Goal: Information Seeking & Learning: Find contact information

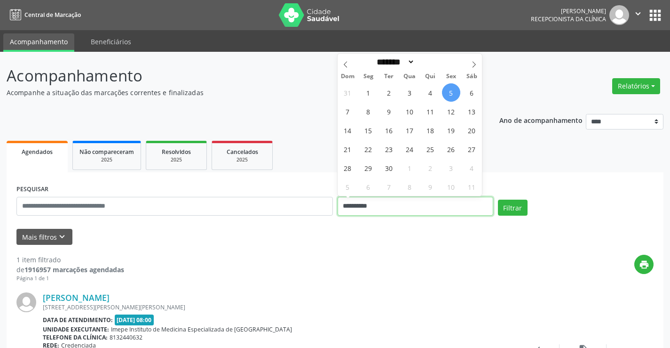
click at [361, 206] on input "**********" at bounding box center [416, 206] width 156 height 19
click at [368, 133] on span "15" at bounding box center [368, 130] width 18 height 18
type input "**********"
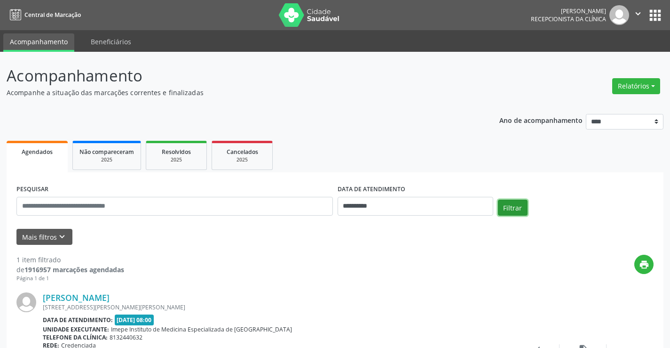
click at [518, 212] on button "Filtrar" at bounding box center [513, 207] width 30 height 16
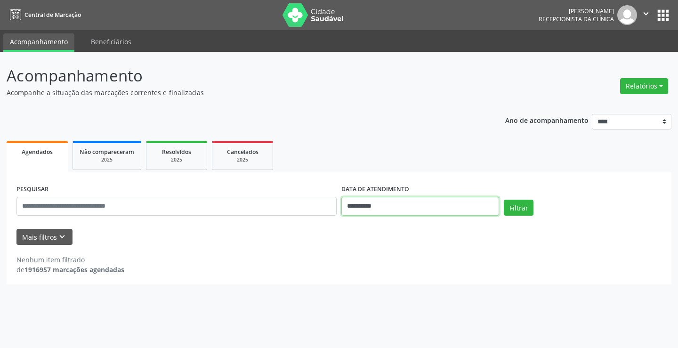
click at [422, 202] on input "**********" at bounding box center [420, 206] width 158 height 19
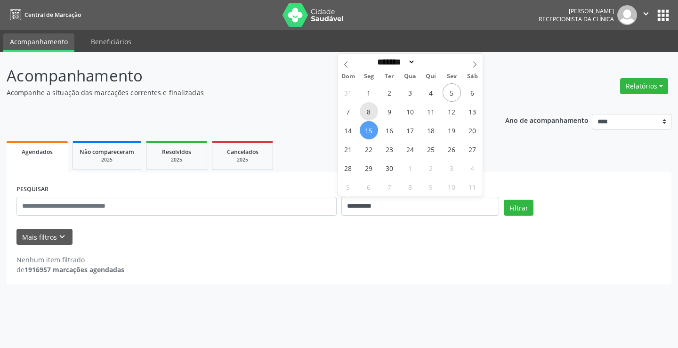
click at [370, 111] on span "8" at bounding box center [368, 111] width 18 height 18
type input "**********"
click at [370, 111] on span "8" at bounding box center [368, 111] width 18 height 18
click at [370, 111] on div "**********" at bounding box center [339, 195] width 664 height 177
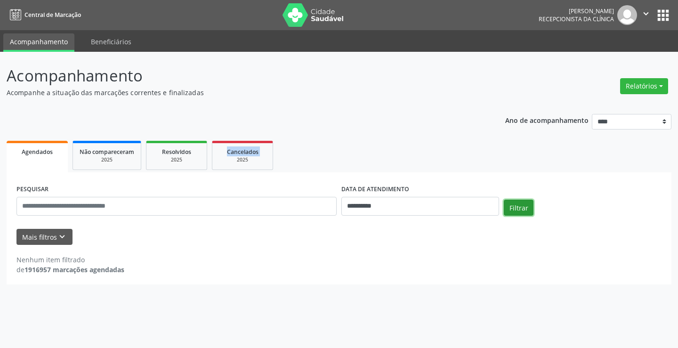
click at [518, 211] on button "Filtrar" at bounding box center [518, 207] width 30 height 16
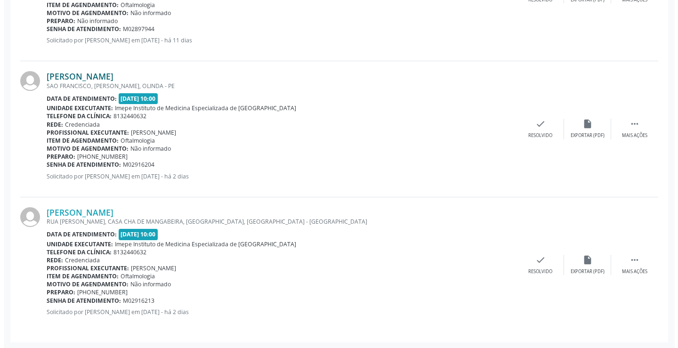
scroll to position [358, 0]
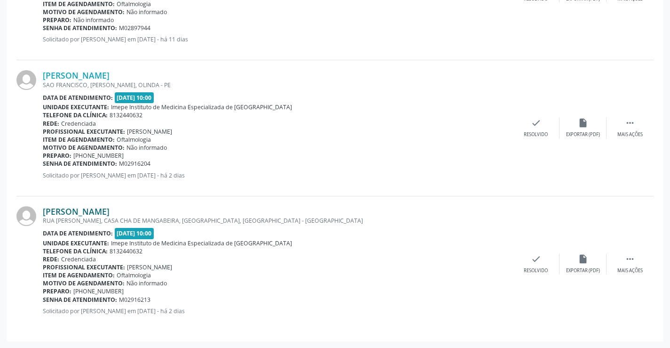
click at [110, 210] on link "[PERSON_NAME]" at bounding box center [76, 211] width 67 height 10
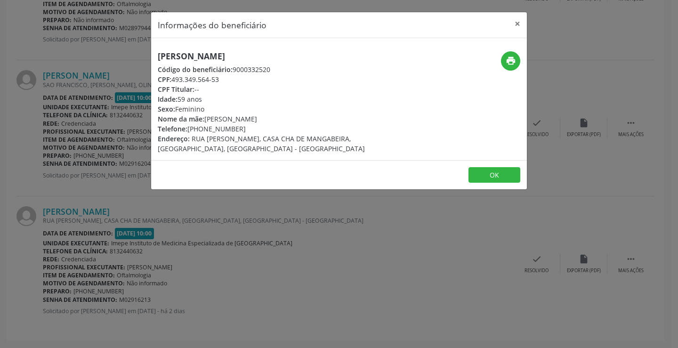
drag, startPoint x: 155, startPoint y: 55, endPoint x: 329, endPoint y: 55, distance: 174.1
click at [329, 55] on div "[PERSON_NAME] Código do beneficiário: 9000332520 CPF: 493.349.564-53 CPF Titula…" at bounding box center [276, 102] width 250 height 102
copy h5 "[PERSON_NAME]"
drag, startPoint x: 207, startPoint y: 126, endPoint x: 259, endPoint y: 128, distance: 52.3
click at [259, 128] on div "Telefone: [PHONE_NUMBER]" at bounding box center [276, 129] width 237 height 10
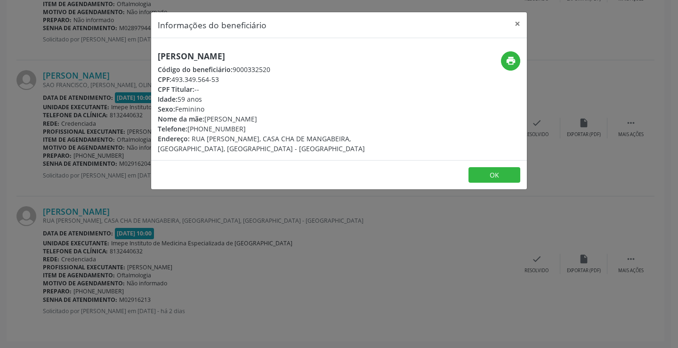
copy div "8661-9102"
click at [248, 227] on div "Informações do beneficiário × [PERSON_NAME] Código do beneficiário: 9000332520 …" at bounding box center [339, 174] width 678 height 348
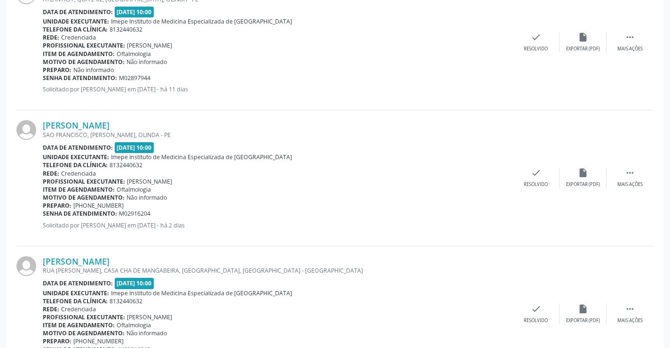
scroll to position [216, 0]
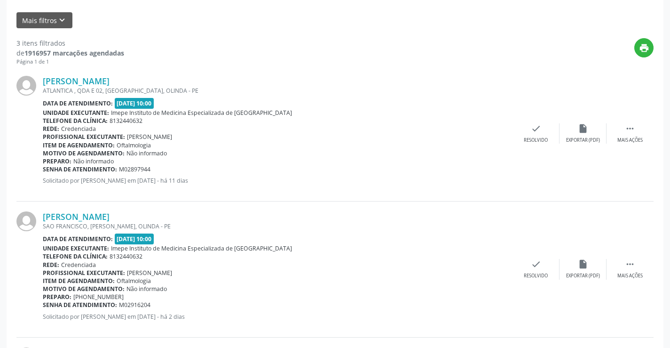
click at [104, 222] on div "SAO FRANCISCO, [PERSON_NAME], OLINDA - PE" at bounding box center [278, 226] width 470 height 8
click at [104, 213] on link "[PERSON_NAME]" at bounding box center [76, 216] width 67 height 10
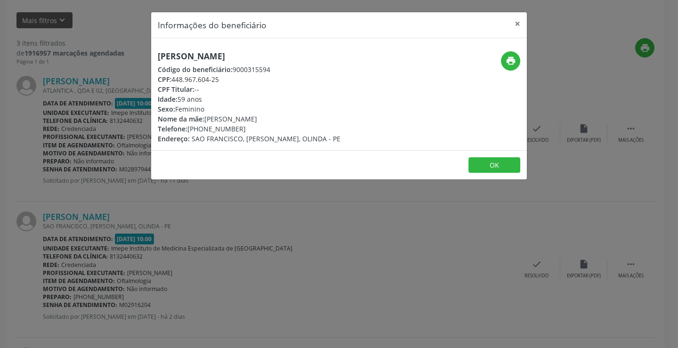
drag, startPoint x: 154, startPoint y: 57, endPoint x: 313, endPoint y: 61, distance: 159.1
click at [313, 61] on div "[PERSON_NAME] Código do beneficiário: 9000315594 CPF: 448.967.604-25 CPF Titula…" at bounding box center [276, 97] width 250 height 92
copy h5 "[PERSON_NAME]"
click at [249, 286] on div "Informações do beneficiário × [PERSON_NAME] Código do beneficiário: 9000315594 …" at bounding box center [339, 174] width 678 height 348
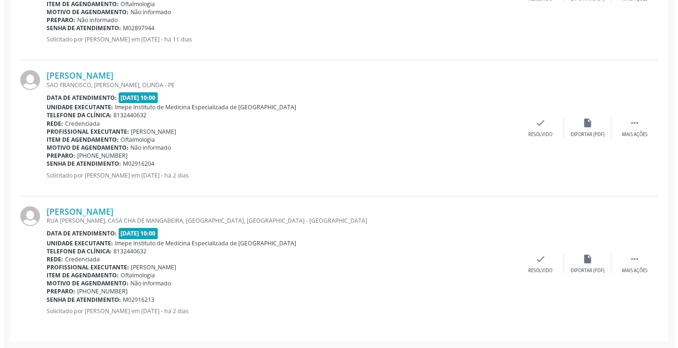
scroll to position [263, 0]
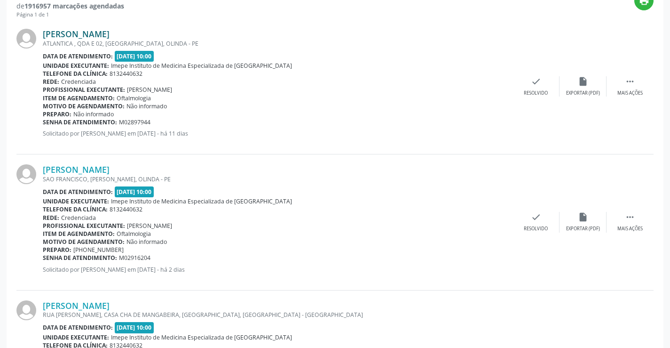
click at [110, 30] on link "[PERSON_NAME]" at bounding box center [76, 34] width 67 height 10
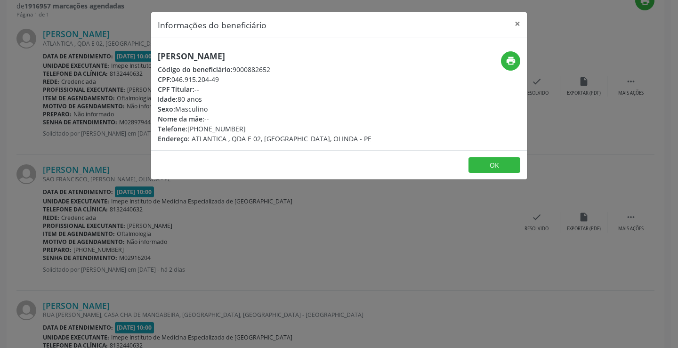
click at [159, 57] on h5 "[PERSON_NAME]" at bounding box center [265, 56] width 214 height 10
copy div "[PERSON_NAME]"
drag, startPoint x: 206, startPoint y: 127, endPoint x: 256, endPoint y: 126, distance: 50.8
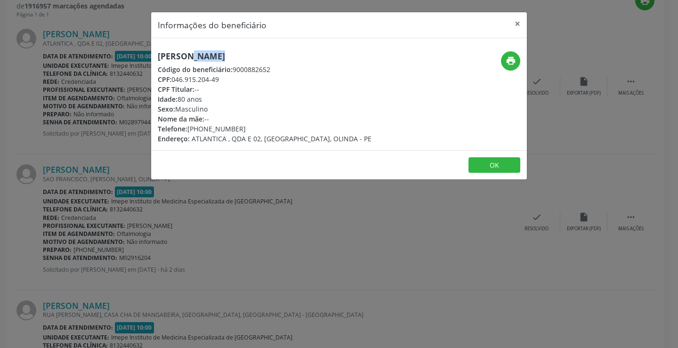
click at [256, 126] on div "Telefone: [PHONE_NUMBER]" at bounding box center [265, 129] width 214 height 10
copy div "8839-3562"
